Goal: Transaction & Acquisition: Subscribe to service/newsletter

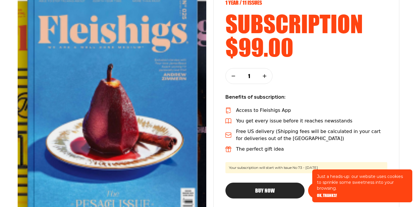
scroll to position [95, 0]
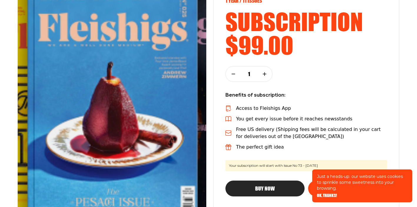
click at [322, 199] on div "Just a heads-up: our website uses cookies to sprinkle some sweetness into your …" at bounding box center [362, 186] width 100 height 33
click at [322, 194] on span "OK, THANKS!" at bounding box center [327, 192] width 20 height 4
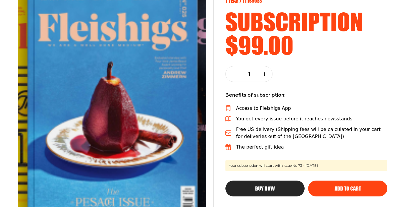
scroll to position [95, 0]
click at [286, 187] on div "Buy Now" at bounding box center [265, 188] width 56 height 5
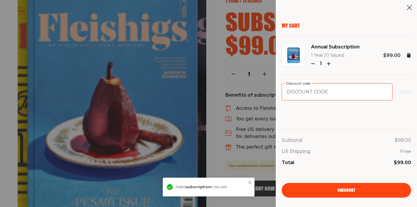
click at [310, 93] on input "Discount code" at bounding box center [336, 92] width 111 height 17
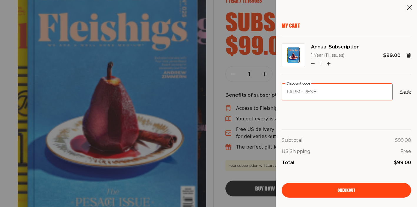
type input "FARMFRESH"
click at [399, 89] on button "Apply" at bounding box center [404, 92] width 11 height 7
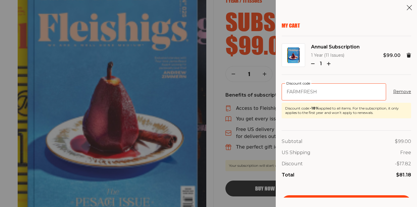
scroll to position [12, 0]
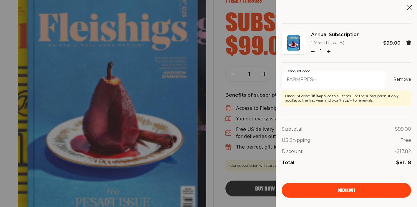
click at [343, 188] on span "Checkout" at bounding box center [346, 186] width 18 height 4
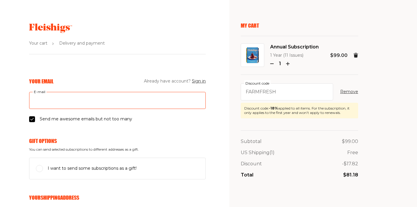
click at [104, 101] on input "E-mail" at bounding box center [117, 100] width 176 height 17
type input "ALLENSFINK@GMAIL.COM"
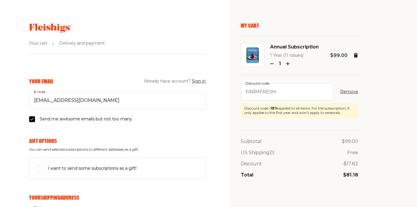
type input "ALLEN"
type input "FINK"
type input "377 PLYMOUTH STREET"
type input "6465493896"
type input "11552"
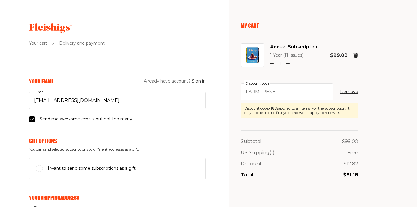
type input "west hempstead"
select select "US"
select select "New York"
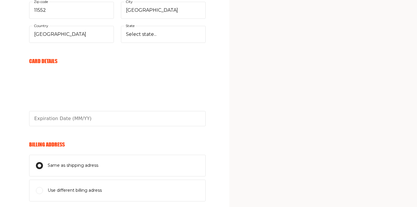
scroll to position [310, 0]
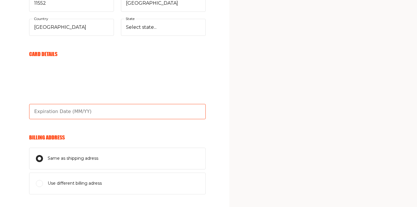
type input "03/26"
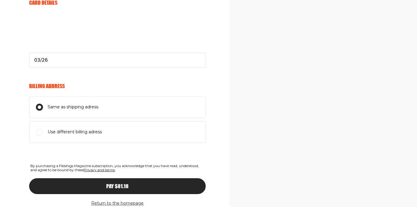
scroll to position [383, 0]
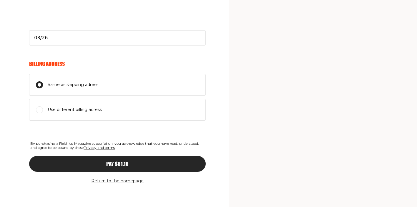
click at [124, 161] on span "Pay $81.18" at bounding box center [117, 158] width 22 height 5
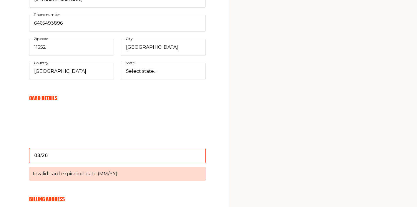
scroll to position [266, 0]
click at [123, 161] on input "03/26" at bounding box center [117, 155] width 176 height 15
click at [123, 196] on h6 "Billing Address" at bounding box center [117, 199] width 176 height 6
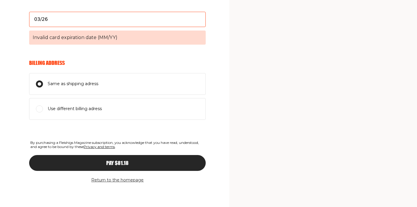
click at [123, 161] on span "Pay $81.18" at bounding box center [117, 157] width 22 height 5
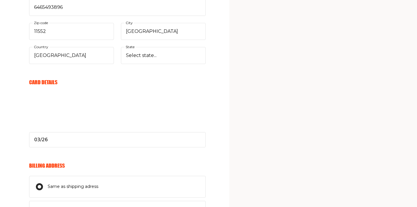
scroll to position [270, 0]
